Goal: Task Accomplishment & Management: Manage account settings

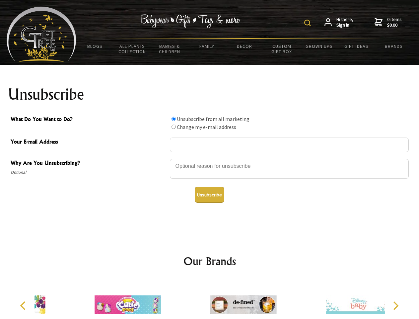
click at [309, 23] on img at bounding box center [308, 23] width 7 height 7
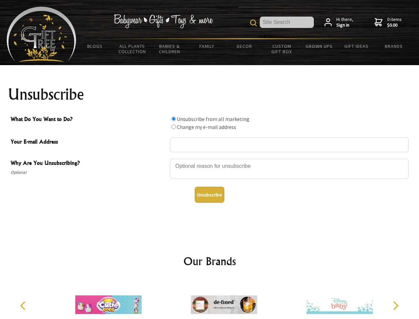
click at [210, 158] on div at bounding box center [289, 169] width 239 height 23
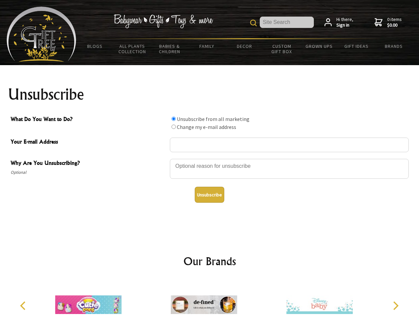
click at [174, 119] on input "What Do You Want to Do?" at bounding box center [174, 119] width 4 height 4
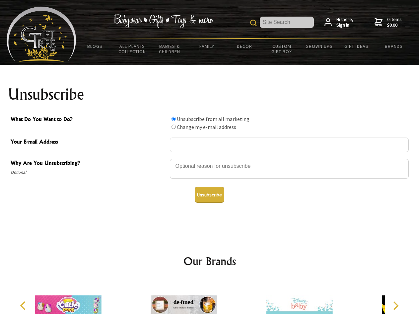
click at [174, 127] on input "What Do You Want to Do?" at bounding box center [174, 127] width 4 height 4
radio input "true"
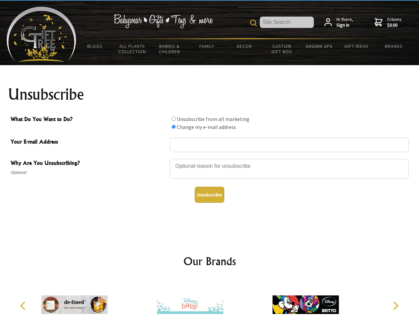
click at [210, 195] on button "Unsubscribe" at bounding box center [210, 195] width 30 height 16
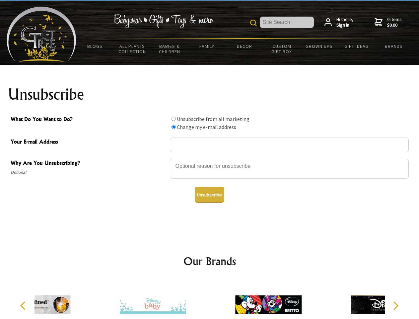
click at [210, 299] on div at bounding box center [153, 306] width 116 height 52
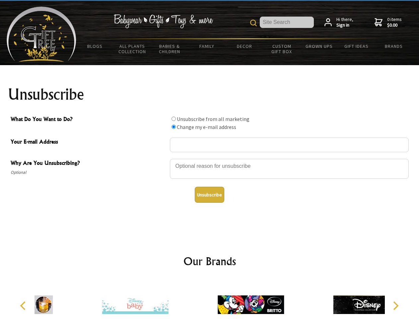
click at [24, 306] on icon "Previous" at bounding box center [23, 305] width 9 height 9
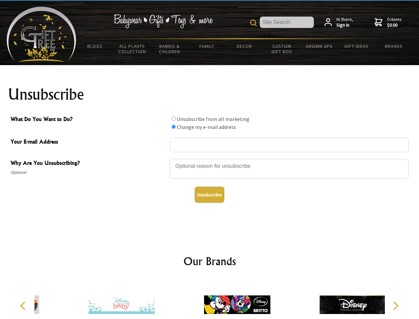
click at [396, 306] on icon "Next" at bounding box center [395, 305] width 9 height 9
